Goal: Task Accomplishment & Management: Use online tool/utility

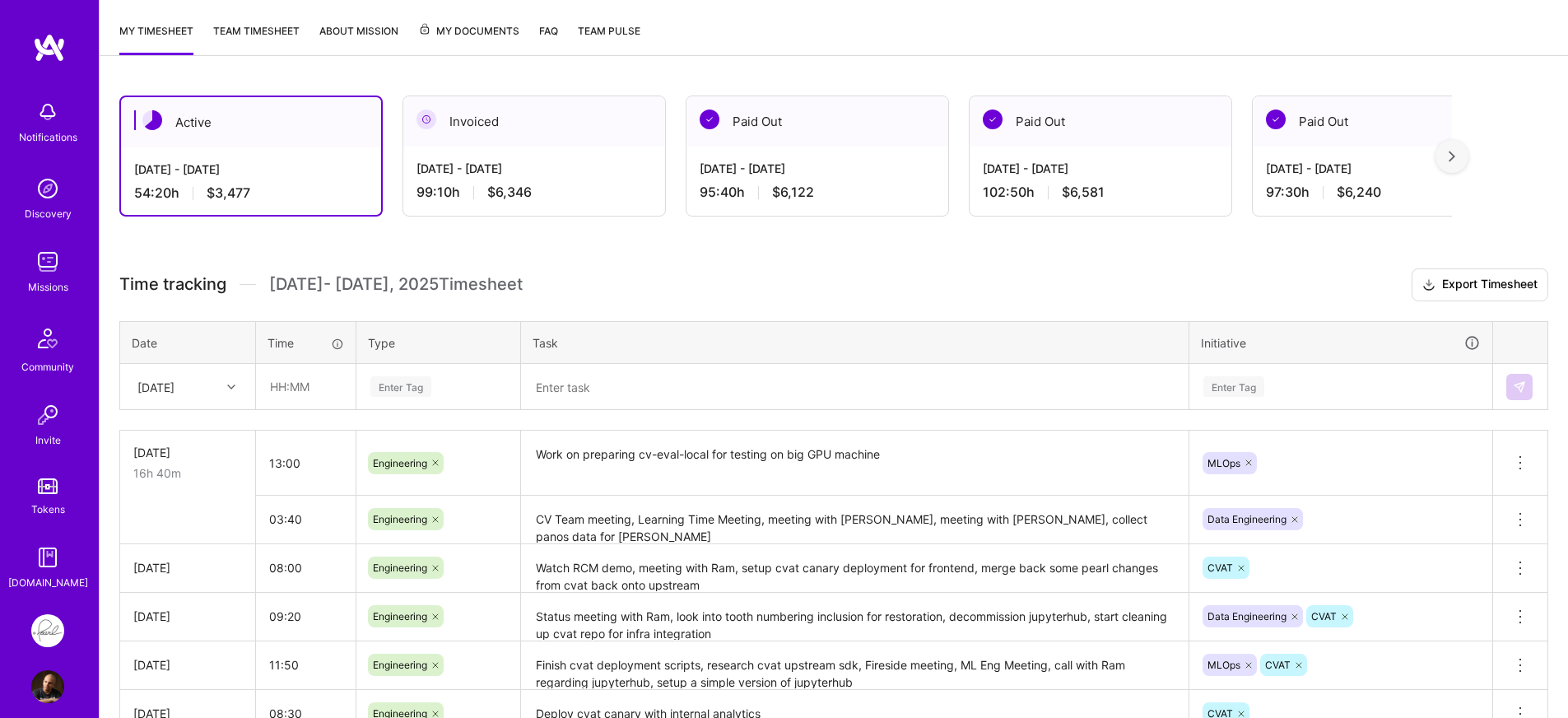
scroll to position [235, 0]
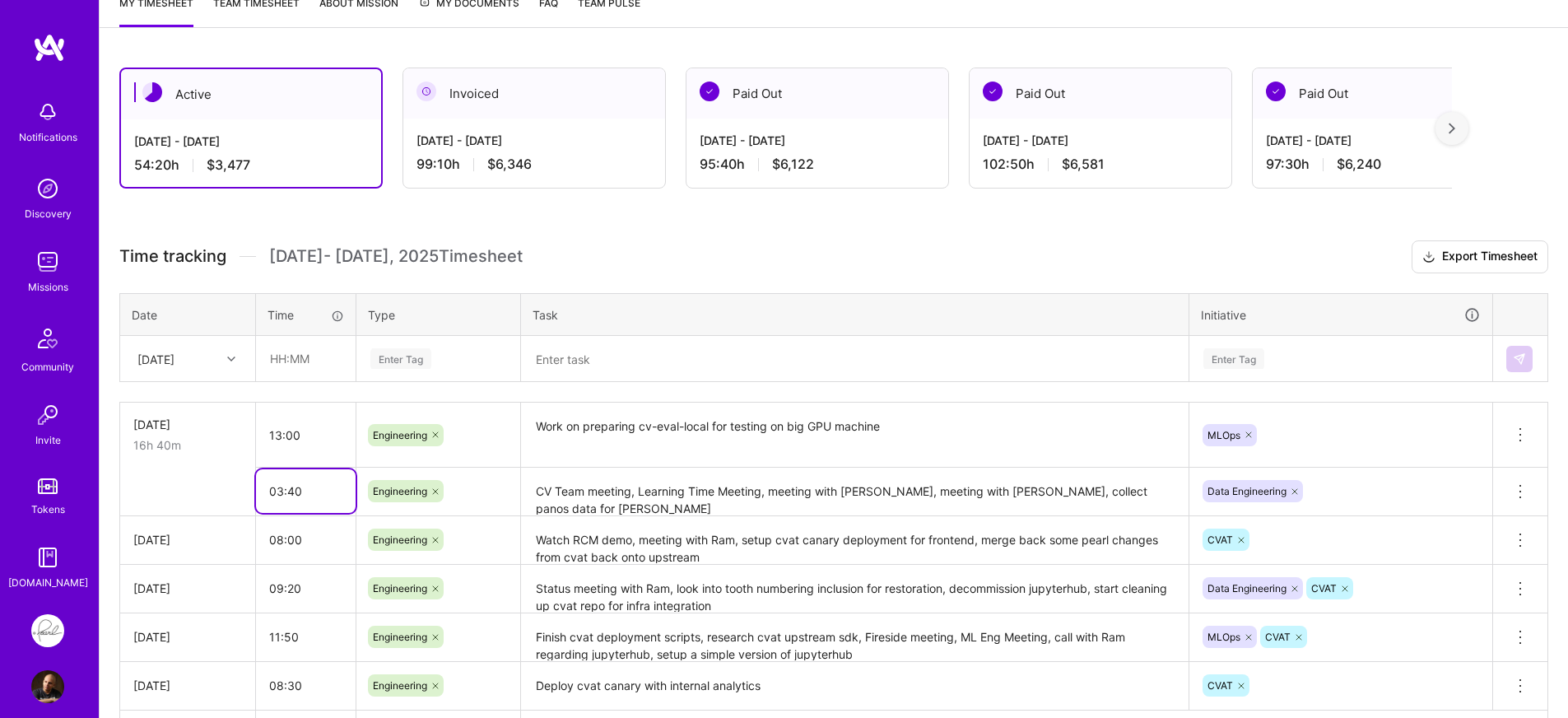
click at [291, 494] on input "03:40" at bounding box center [306, 491] width 100 height 44
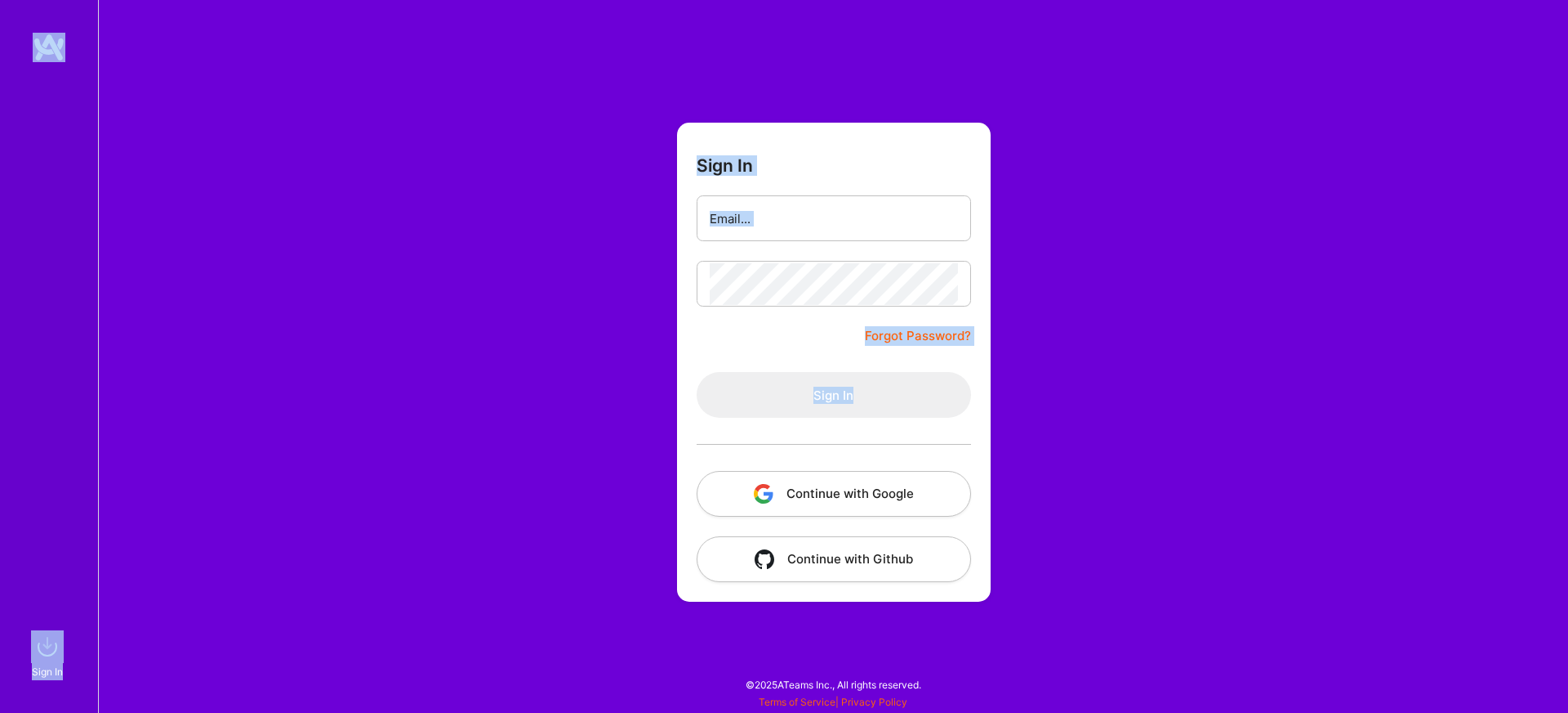
drag, startPoint x: 293, startPoint y: 436, endPoint x: 282, endPoint y: 435, distance: 11.0
click at [282, 435] on div "Sign In Forgot Password? Sign In Continue with Google Continue with Github" at bounding box center [833, 356] width 1470 height 713
